Goal: Navigation & Orientation: Understand site structure

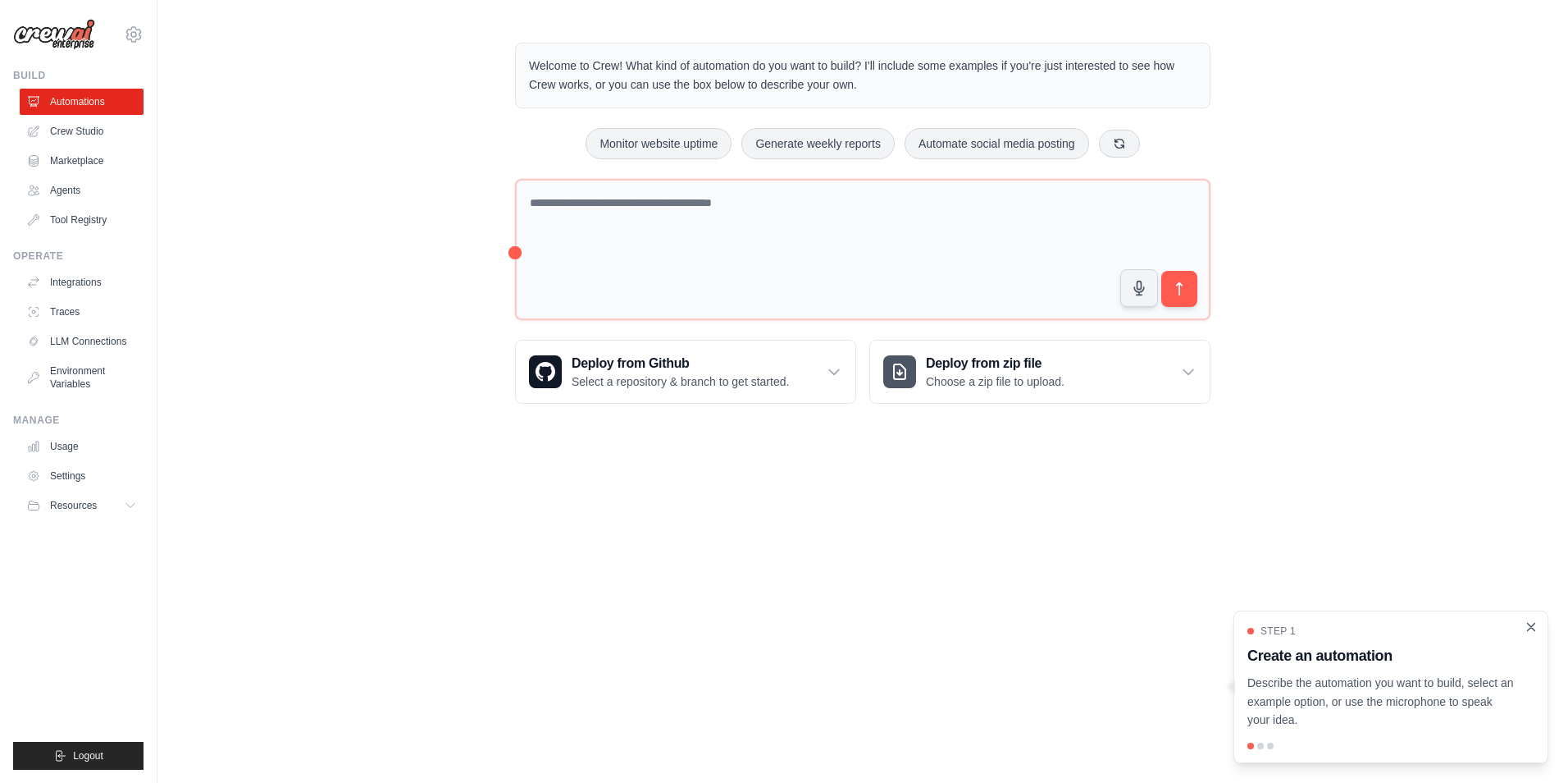
click at [1530, 627] on icon "Close walkthrough" at bounding box center [1531, 626] width 7 height 7
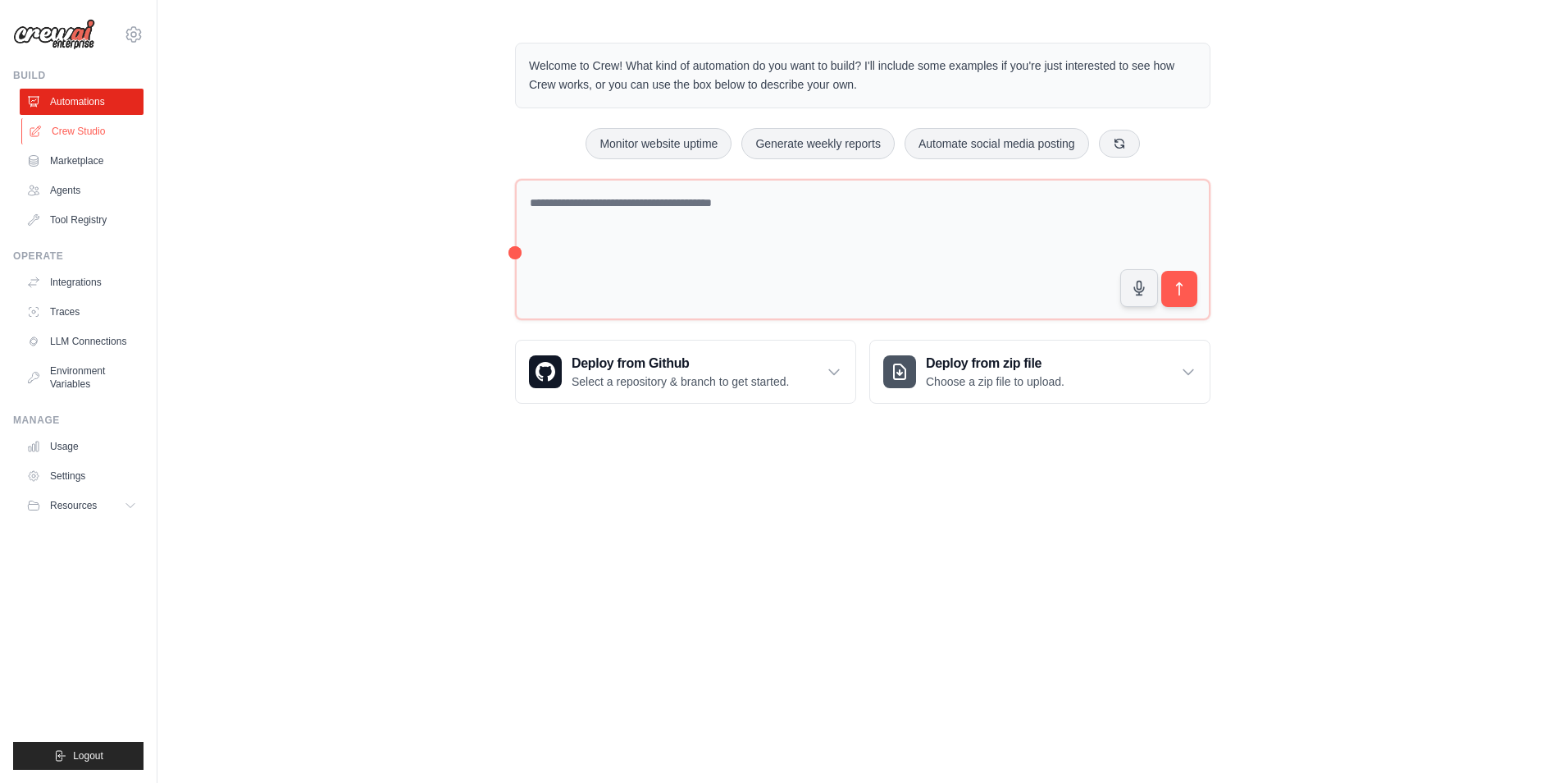
click at [82, 131] on link "Crew Studio" at bounding box center [83, 131] width 124 height 26
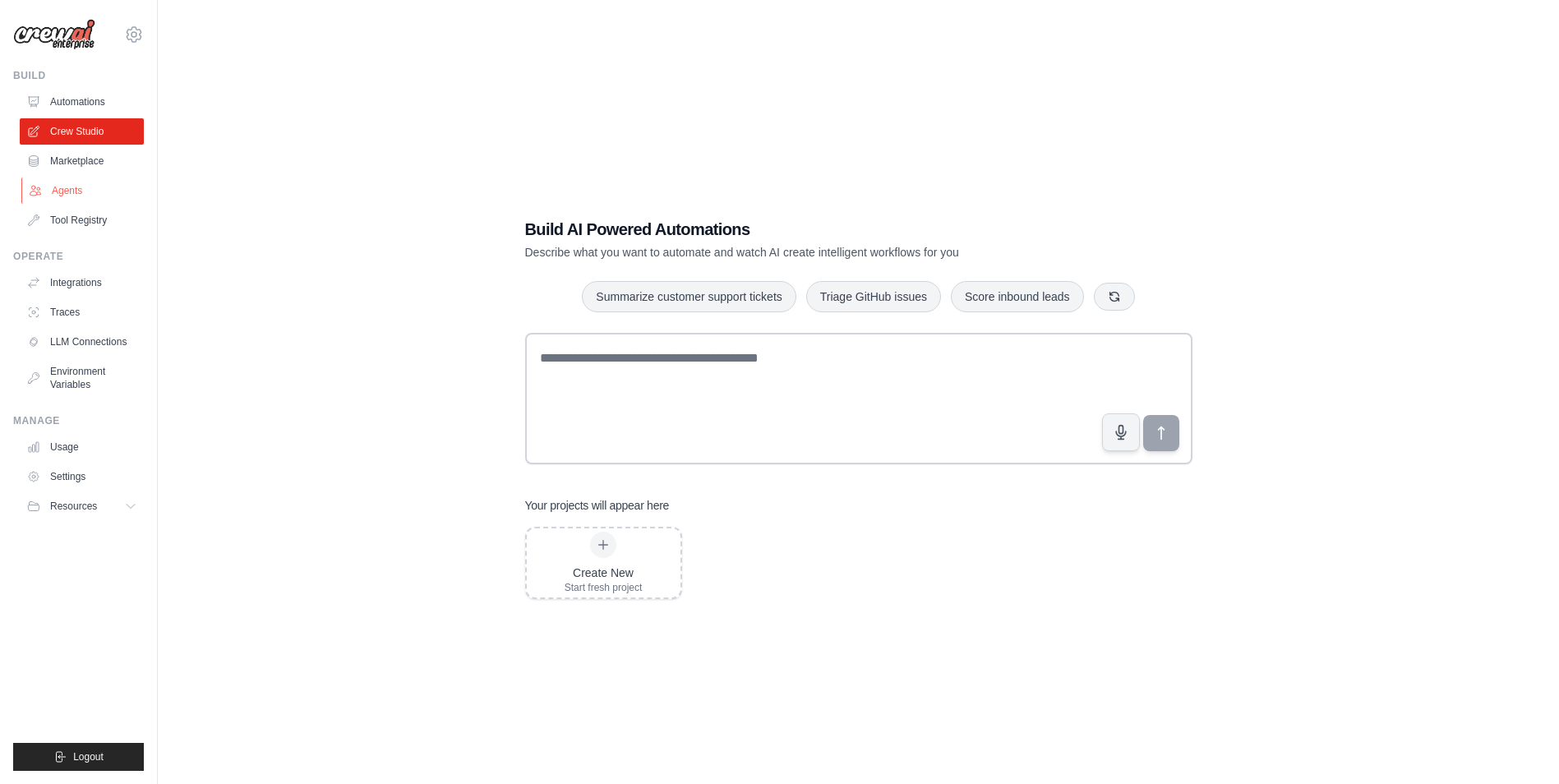
click at [76, 187] on link "Agents" at bounding box center [83, 190] width 124 height 26
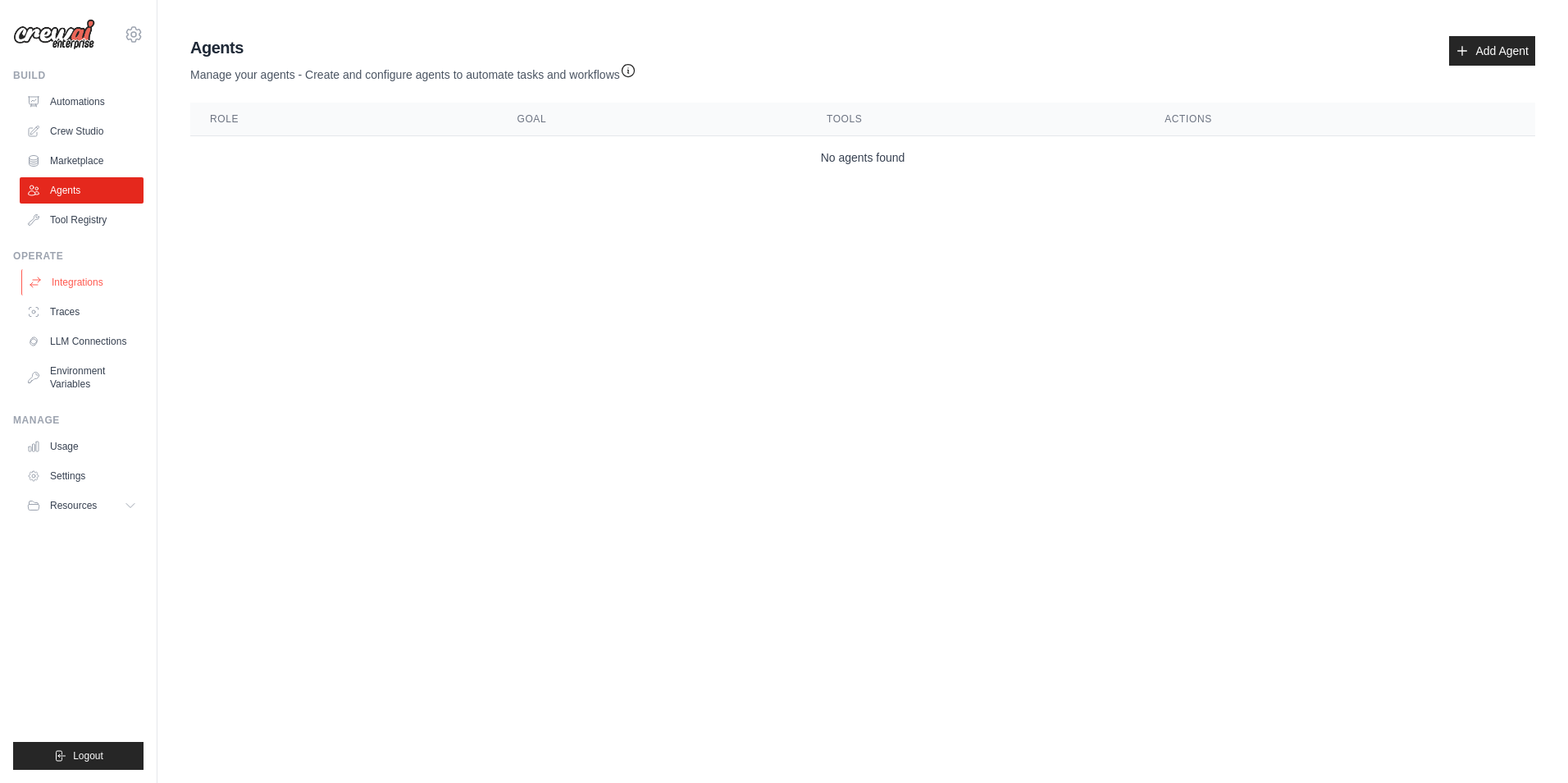
click at [93, 279] on link "Integrations" at bounding box center [83, 283] width 124 height 26
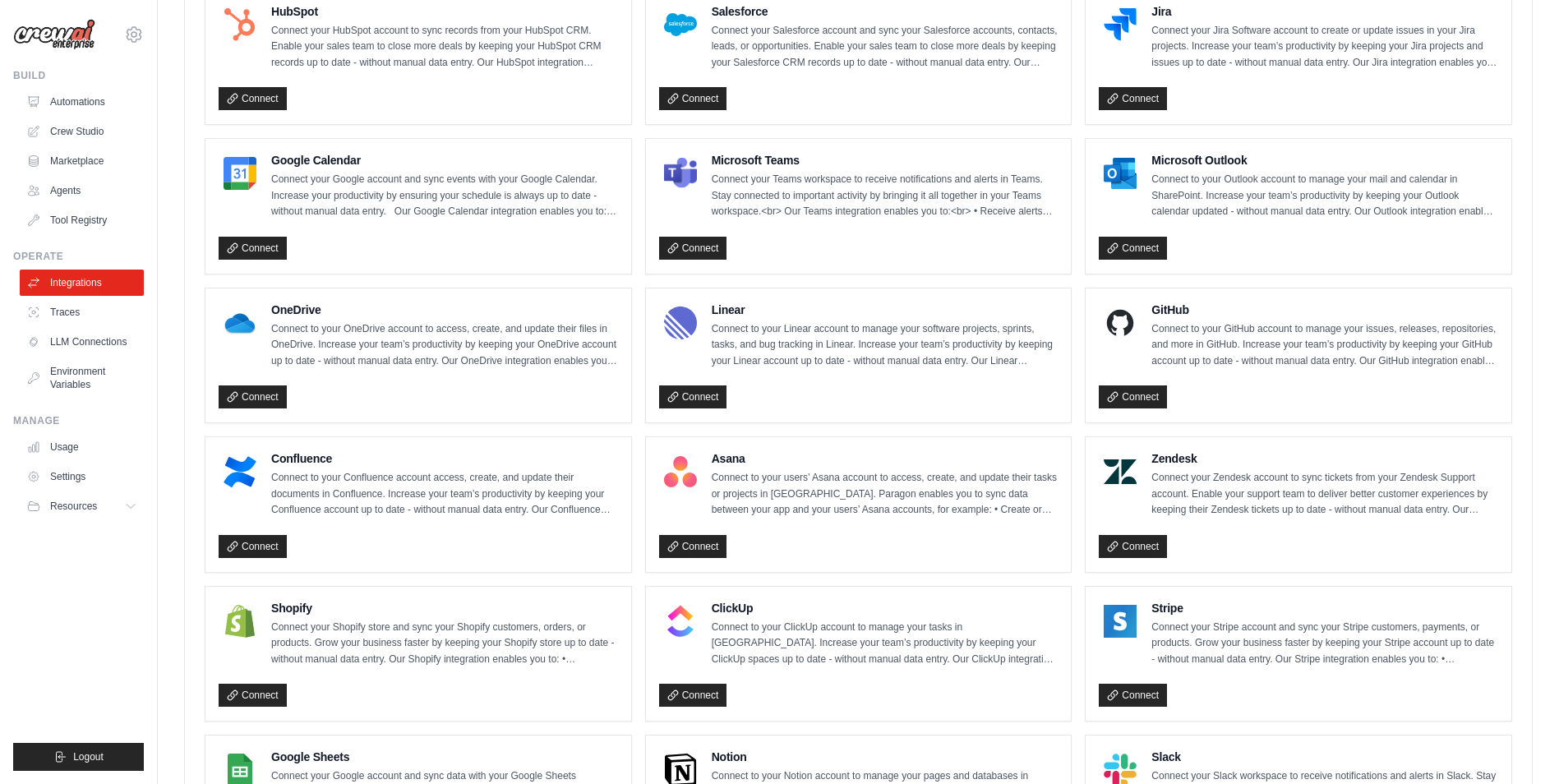
scroll to position [801, 0]
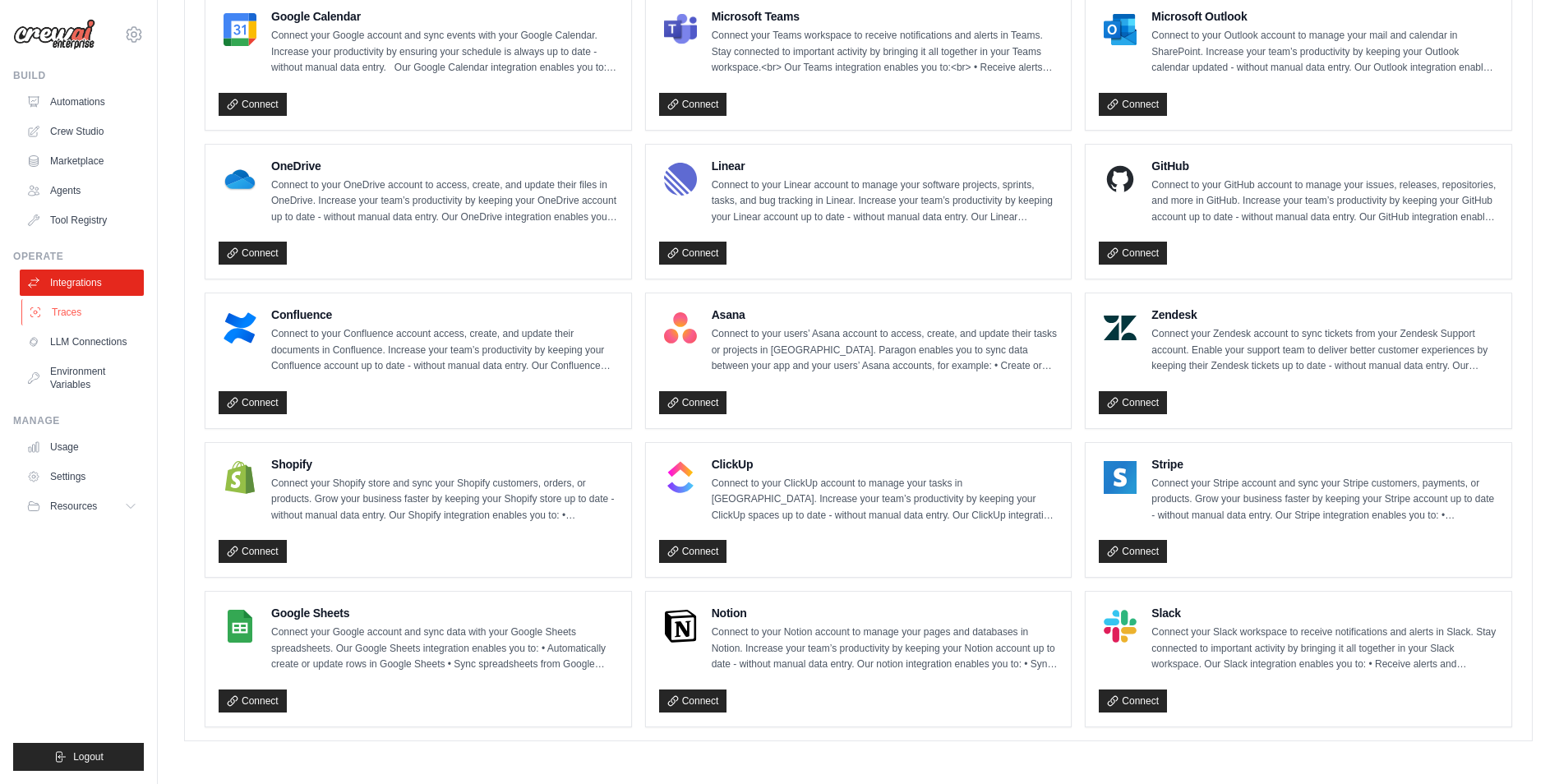
click at [53, 303] on link "Traces" at bounding box center [83, 312] width 124 height 26
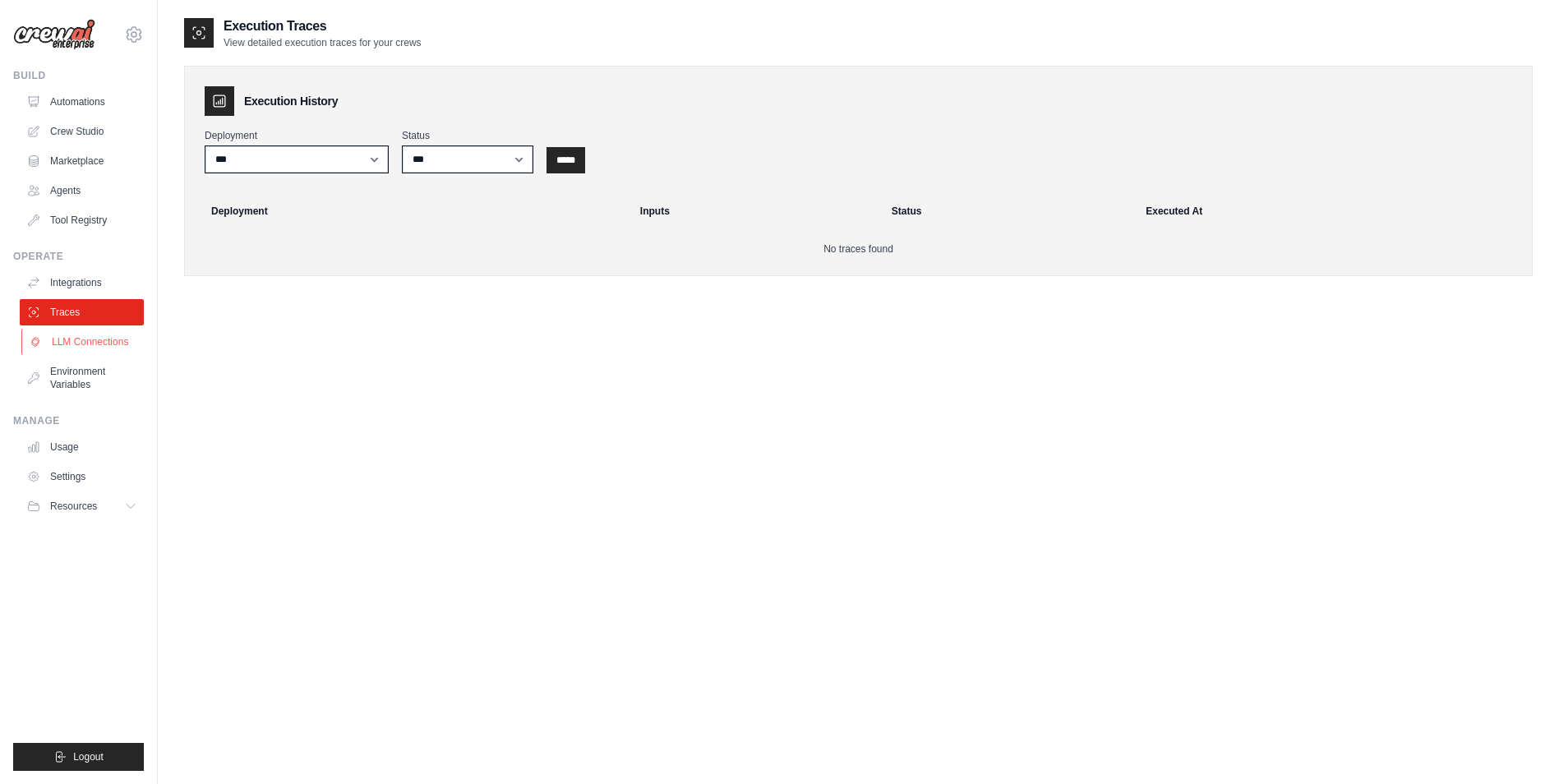
click at [78, 348] on link "LLM Connections" at bounding box center [83, 342] width 124 height 26
